Goal: Task Accomplishment & Management: Use online tool/utility

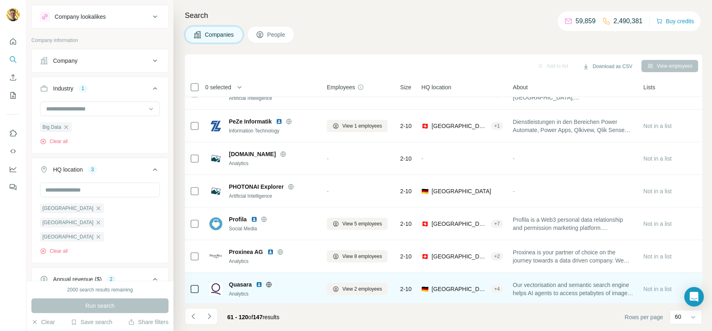
scroll to position [704, 0]
click at [270, 282] on icon at bounding box center [268, 284] width 5 height 5
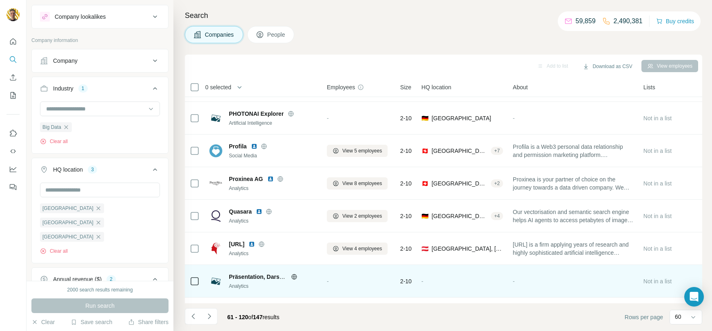
scroll to position [1499, 0]
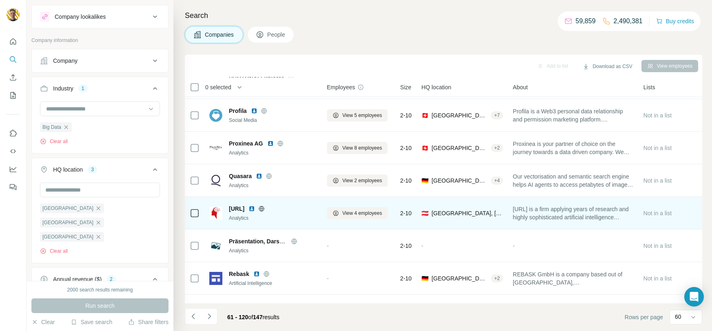
click at [265, 206] on icon at bounding box center [261, 209] width 7 height 7
click at [255, 209] on img at bounding box center [251, 209] width 7 height 7
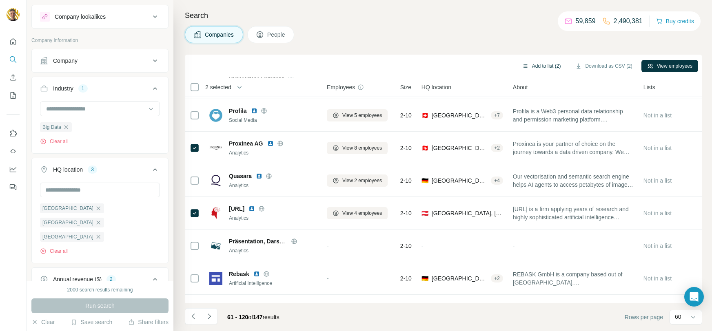
click at [525, 66] on button "Add to list (2)" at bounding box center [541, 66] width 50 height 12
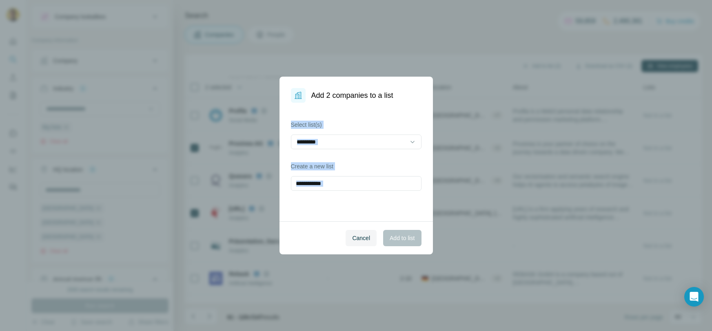
drag, startPoint x: 524, startPoint y: 66, endPoint x: 341, endPoint y: 210, distance: 232.5
click at [341, 210] on div "Add 2 companies to a list Select list(s) Create a new list Cancel Add to list" at bounding box center [356, 165] width 712 height 331
click at [337, 198] on div "Select list(s) Create a new list" at bounding box center [355, 162] width 153 height 119
click at [336, 184] on input "text" at bounding box center [356, 183] width 131 height 15
type input "**********"
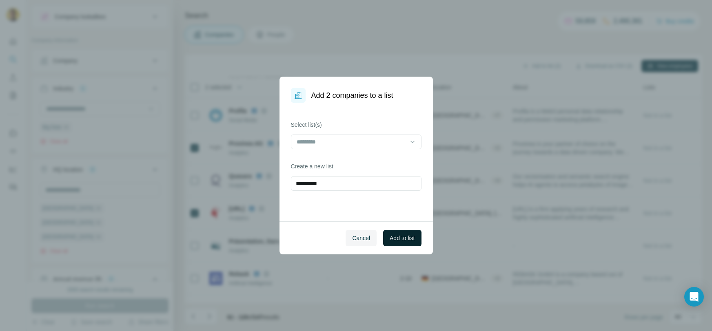
click at [395, 232] on button "Add to list" at bounding box center [402, 238] width 38 height 16
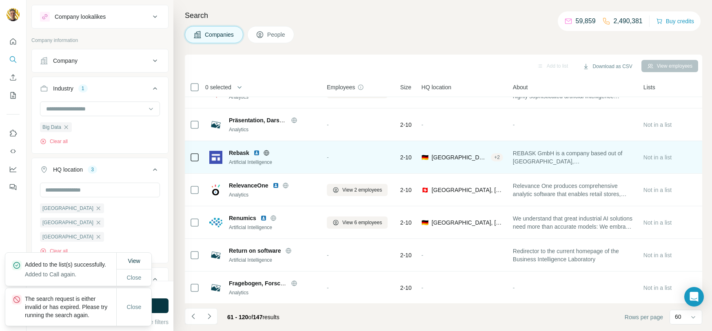
scroll to position [1636, 0]
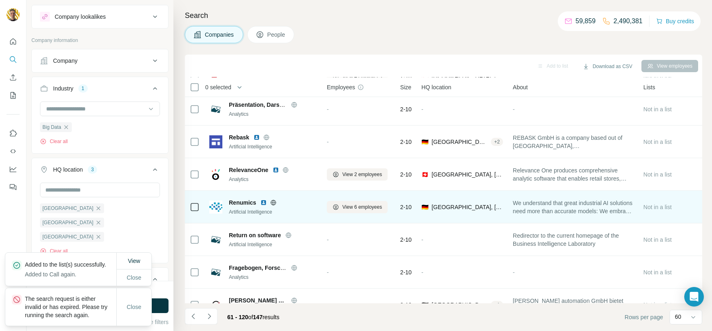
click at [275, 200] on icon at bounding box center [273, 202] width 7 height 7
